Goal: Task Accomplishment & Management: Manage account settings

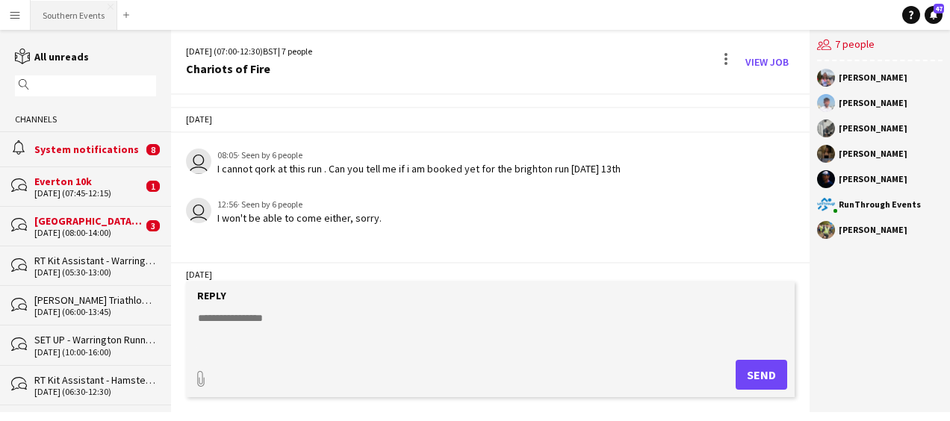
scroll to position [3136, 0]
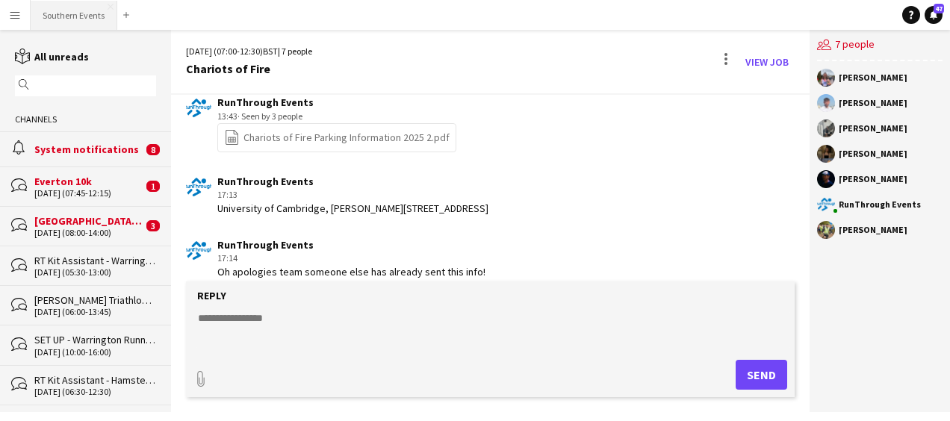
click at [69, 12] on button "Southern Events Close" at bounding box center [74, 15] width 87 height 29
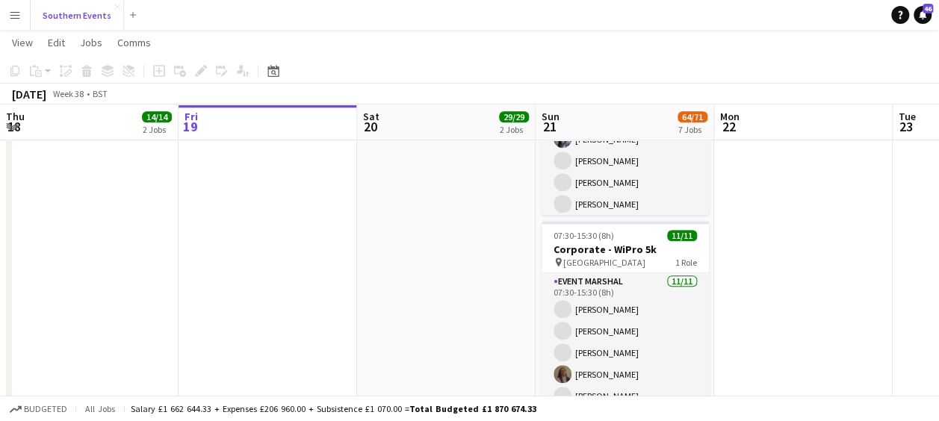
scroll to position [902, 0]
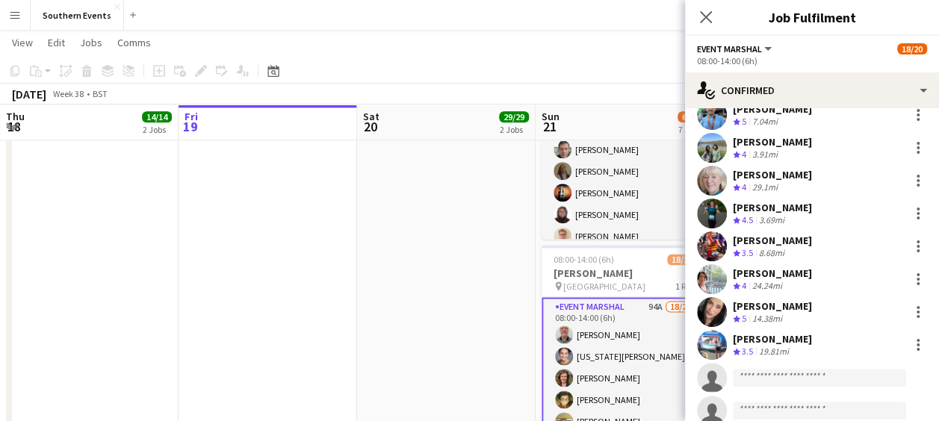
scroll to position [427, 0]
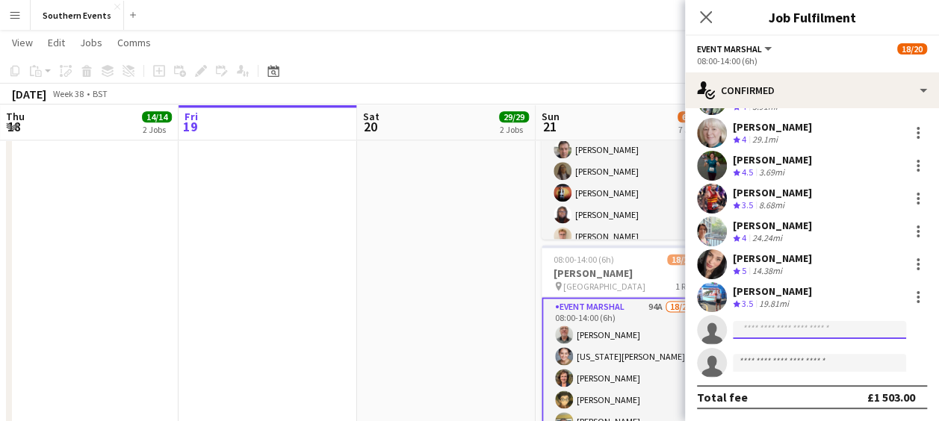
click at [756, 335] on input at bounding box center [819, 330] width 173 height 18
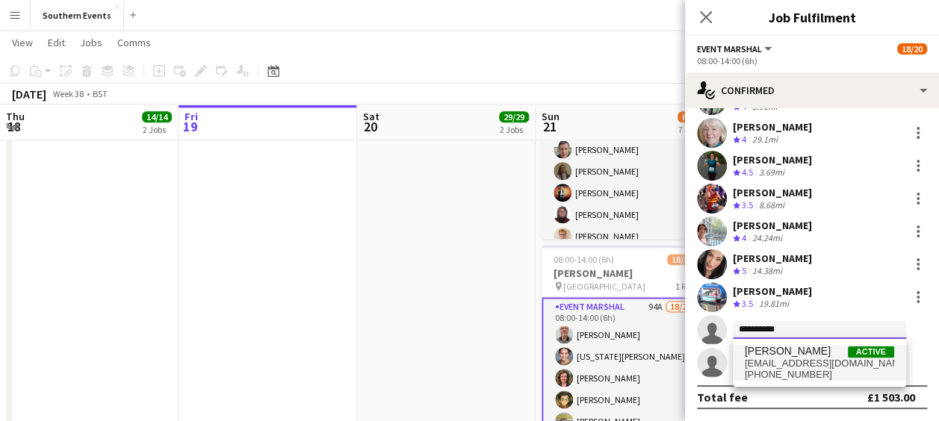
type input "**********"
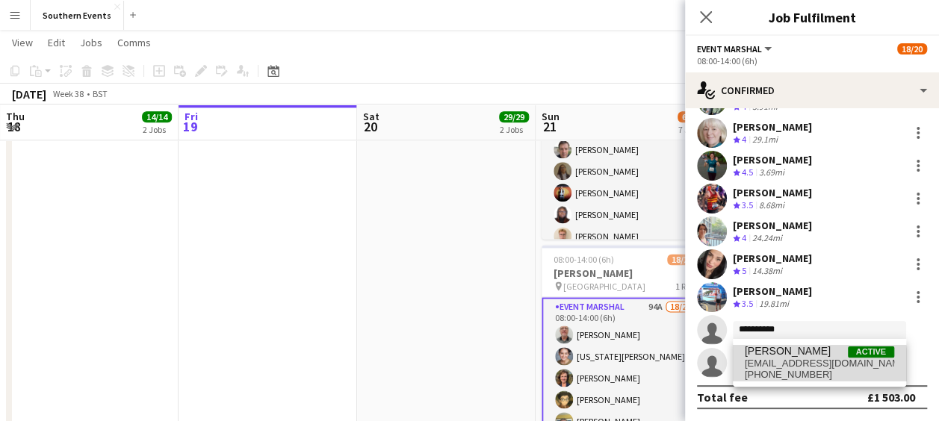
click at [790, 367] on span "[EMAIL_ADDRESS][DOMAIN_NAME]" at bounding box center [819, 364] width 149 height 12
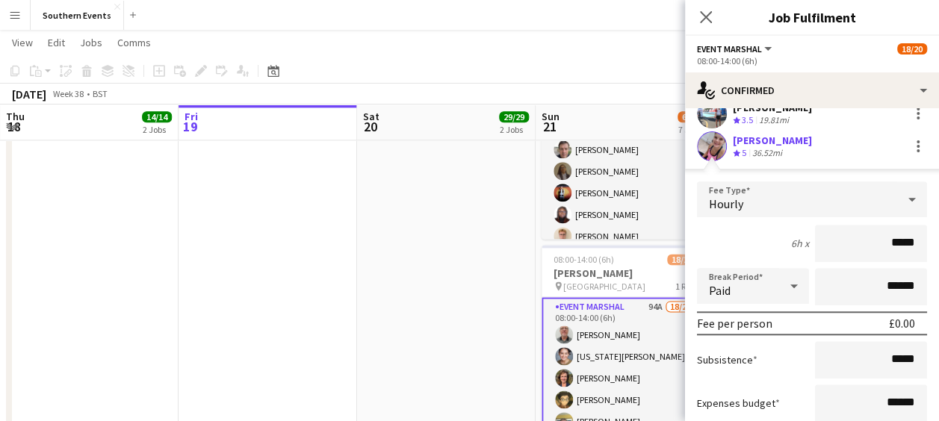
scroll to position [708, 0]
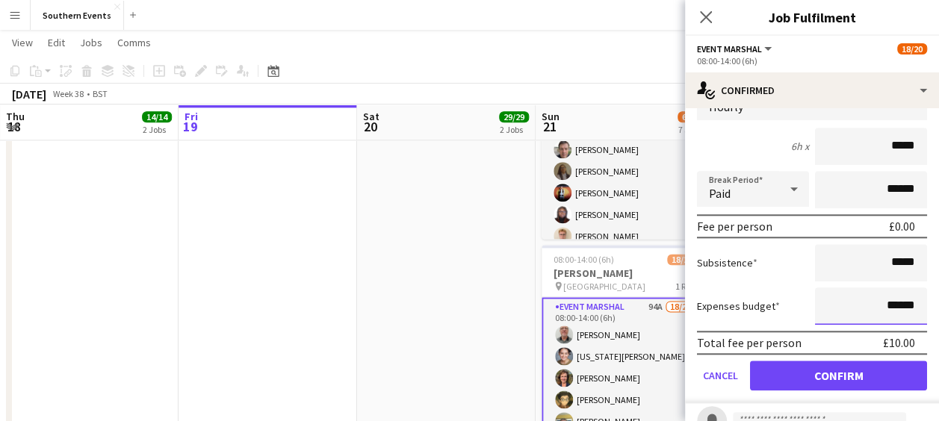
click at [893, 305] on input "******" at bounding box center [871, 306] width 112 height 37
type input "**"
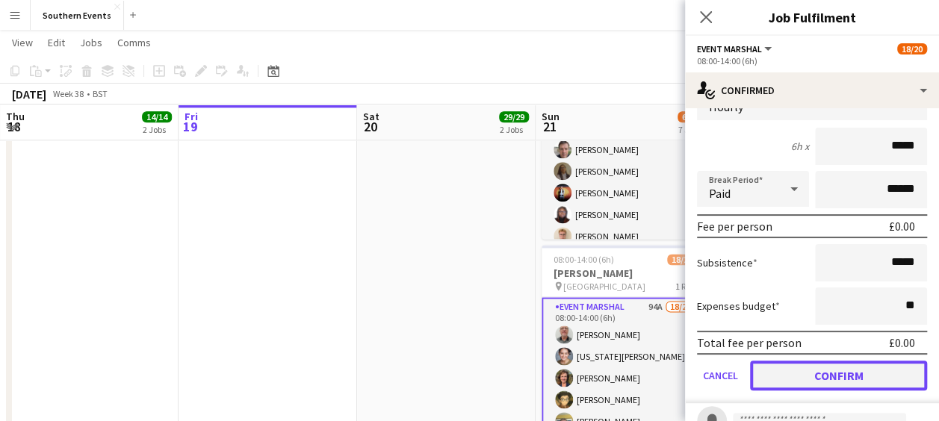
click at [848, 374] on button "Confirm" at bounding box center [838, 376] width 177 height 30
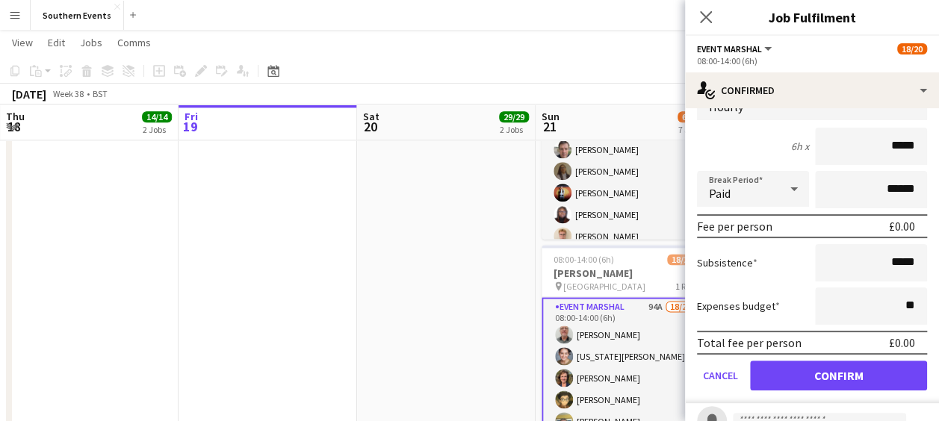
scroll to position [427, 0]
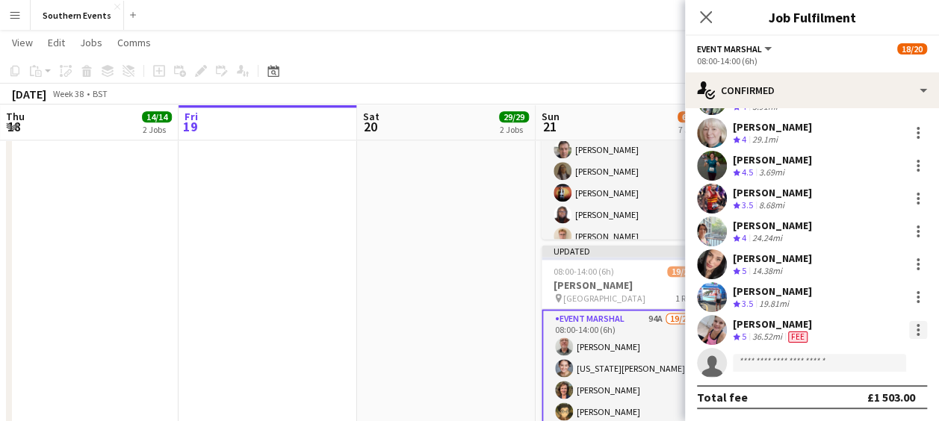
click at [916, 333] on div at bounding box center [917, 334] width 3 height 3
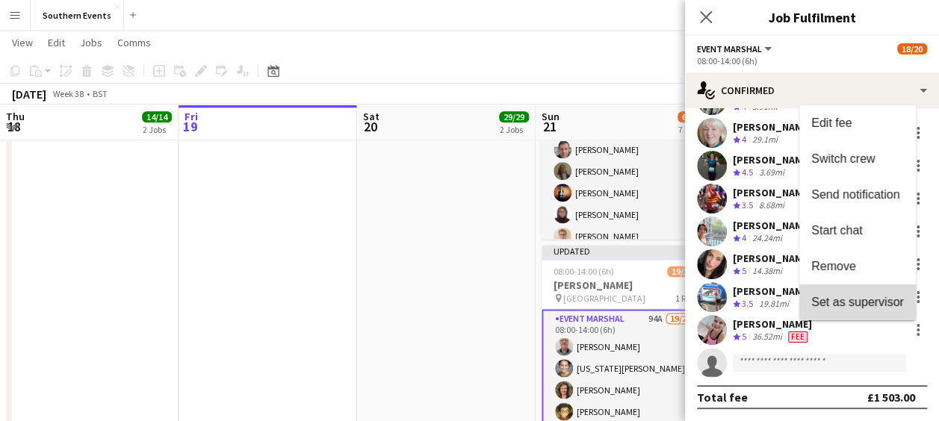
click at [876, 308] on span "Set as supervisor" at bounding box center [857, 302] width 93 height 13
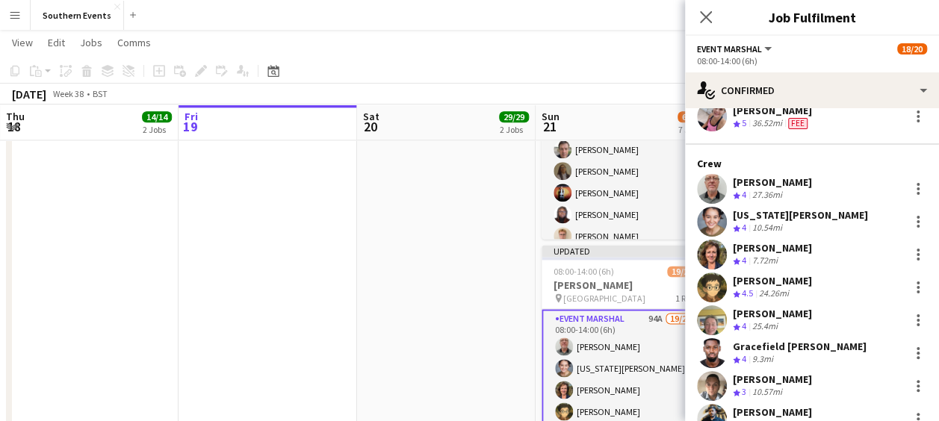
scroll to position [0, 0]
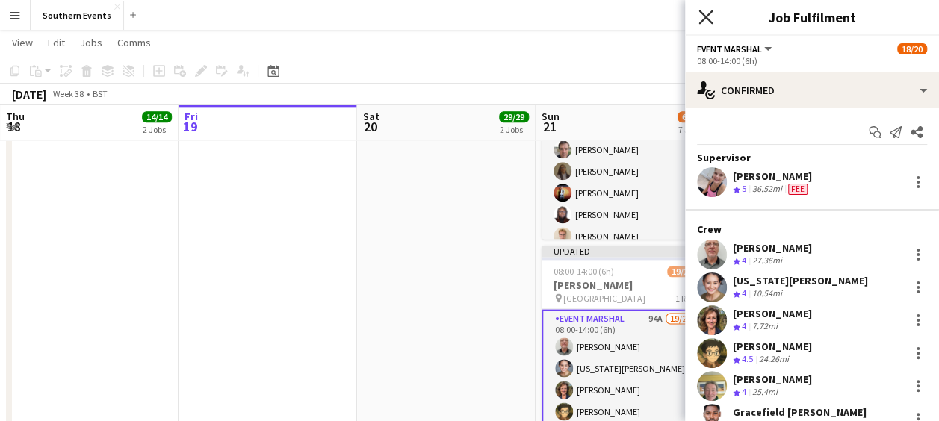
click at [705, 15] on icon "Close pop-in" at bounding box center [705, 17] width 14 height 14
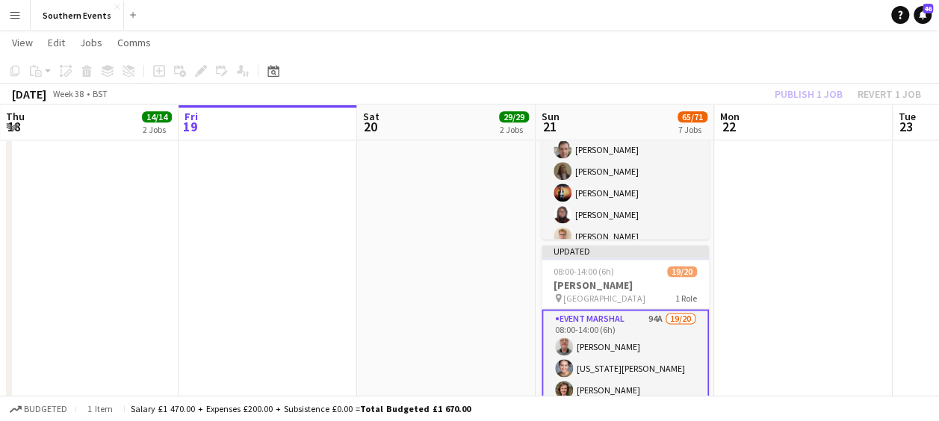
click at [636, 61] on app-toolbar "Copy Paste Paste Ctrl+V Paste with crew Ctrl+Shift+V Paste linked Job [GEOGRAPH…" at bounding box center [469, 70] width 939 height 25
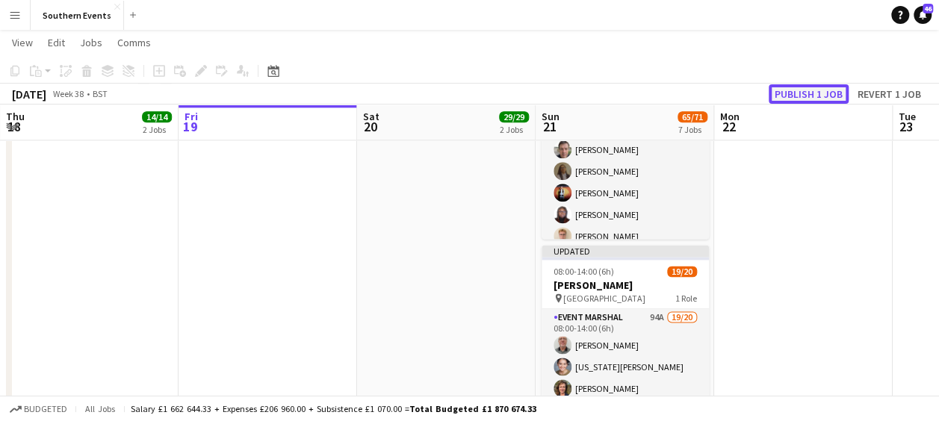
click at [786, 91] on button "Publish 1 job" at bounding box center [809, 93] width 80 height 19
